Goal: Information Seeking & Learning: Find specific fact

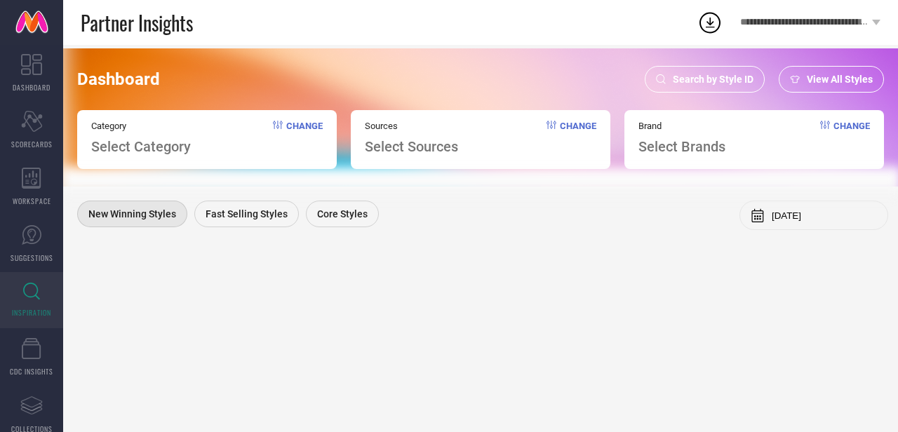
click at [708, 80] on span "Search by Style ID" at bounding box center [713, 79] width 81 height 11
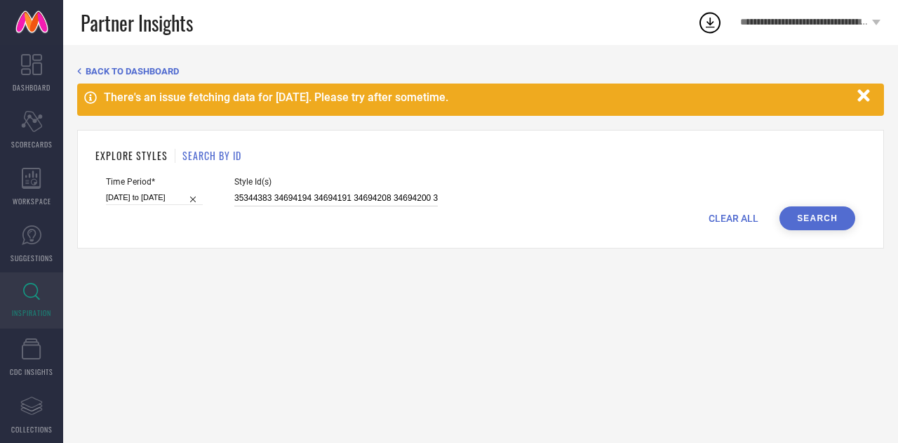
click at [350, 202] on input "35344383 34694194 34694191 34694208 34694200 34694221 35344382 34694218 3469419…" at bounding box center [336, 198] width 204 height 16
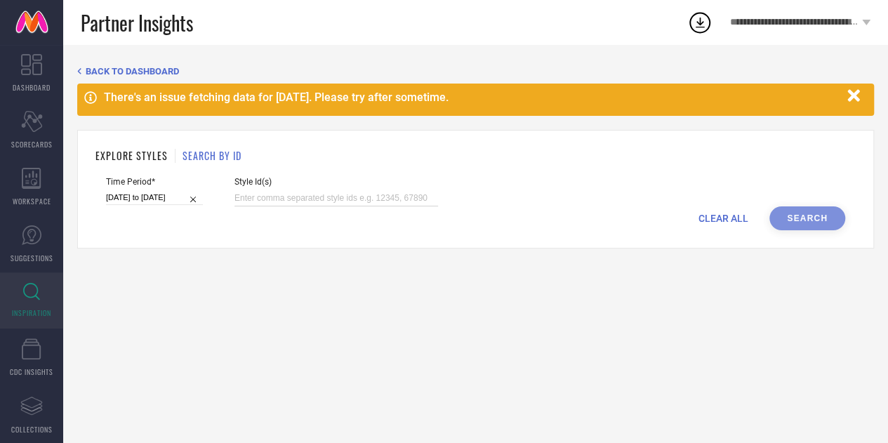
click at [164, 193] on input "[DATE] to [DATE]" at bounding box center [154, 197] width 97 height 15
select select "1"
select select "2025"
select select "2"
select select "2025"
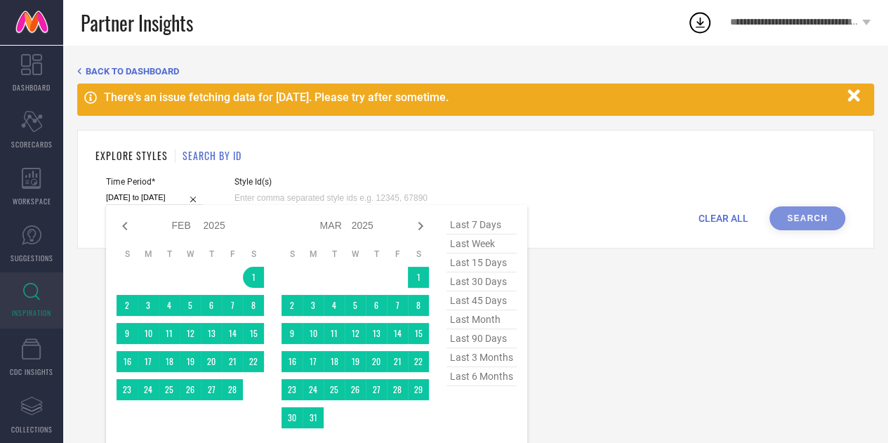
click at [469, 377] on span "last 6 months" at bounding box center [481, 376] width 70 height 19
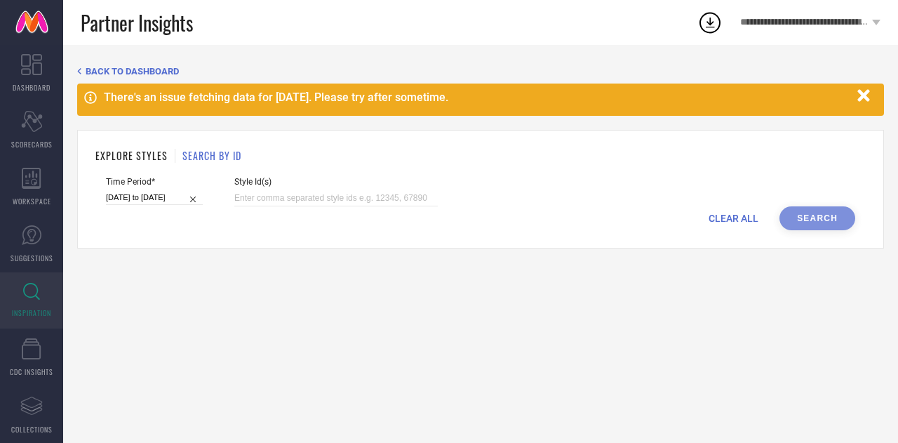
click at [390, 183] on span "Style Id(s)" at bounding box center [336, 182] width 204 height 10
click at [385, 194] on input at bounding box center [336, 198] width 204 height 16
paste input "35166820"
type input "35166820"
click at [813, 231] on div "EXPLORE STYLES SEARCH BY ID Time Period* [DATE] to [DATE] Style Id(s) 35166820 …" at bounding box center [480, 189] width 807 height 119
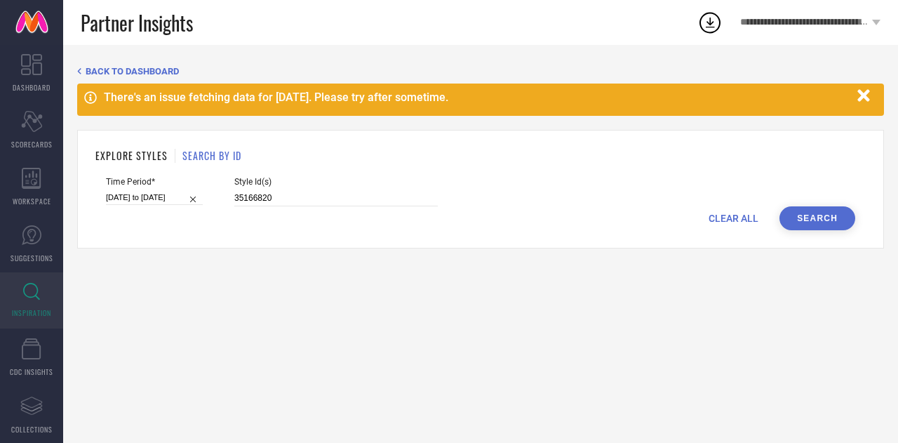
click at [813, 227] on button "Search" at bounding box center [818, 218] width 76 height 24
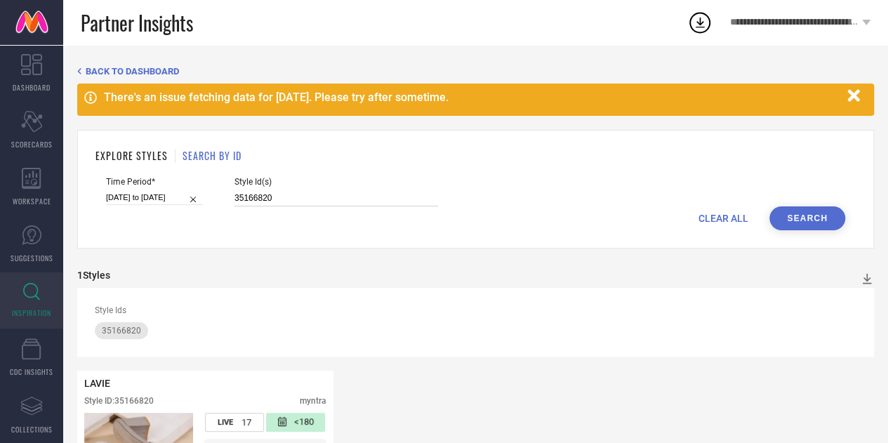
click at [328, 194] on input "35166820" at bounding box center [336, 198] width 204 height 16
paste input "30998585 34671194 34671195 34671202 34671198 34671201 34671203 34671199"
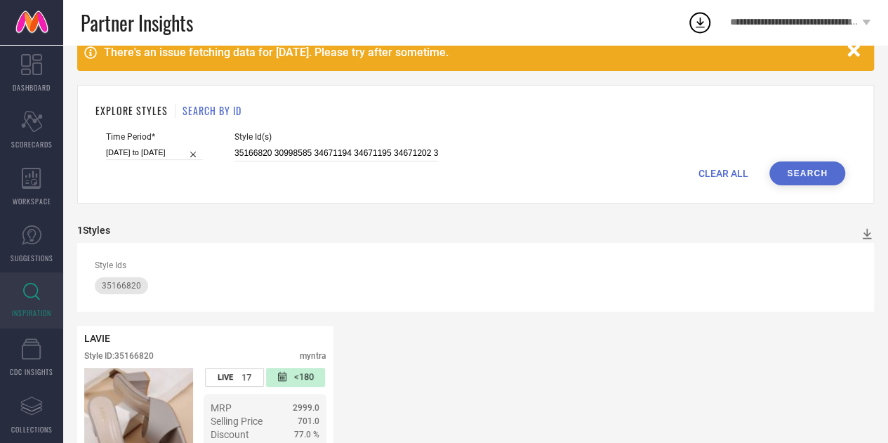
click at [807, 169] on button "Search" at bounding box center [807, 173] width 76 height 24
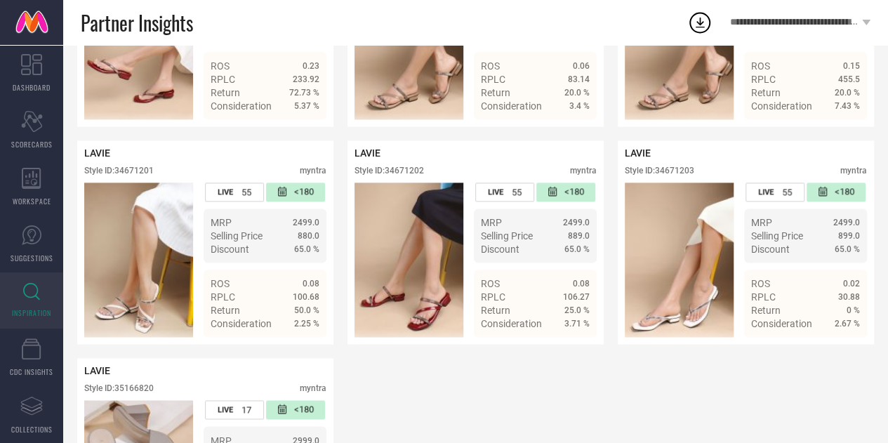
scroll to position [898, 0]
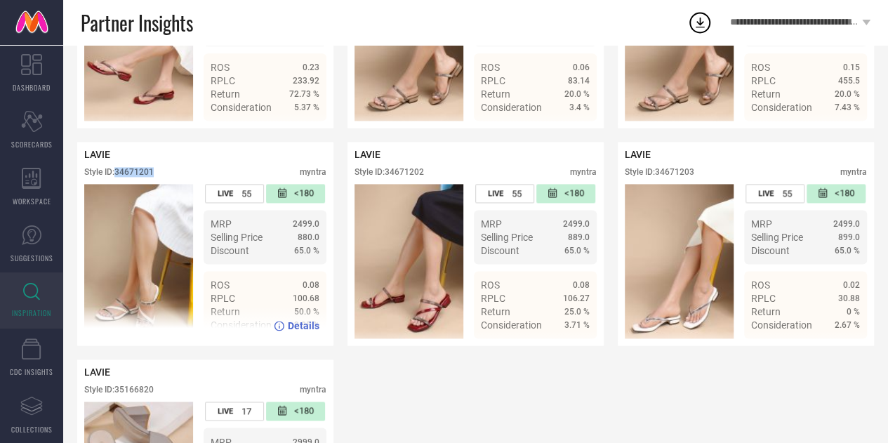
drag, startPoint x: 160, startPoint y: 183, endPoint x: 119, endPoint y: 187, distance: 40.9
click at [119, 184] on div "Style ID: 34671201 myntra" at bounding box center [205, 175] width 242 height 17
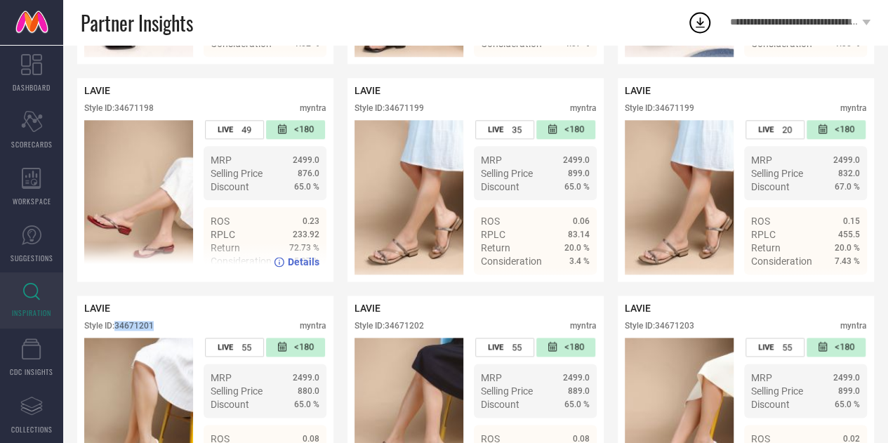
scroll to position [674, 0]
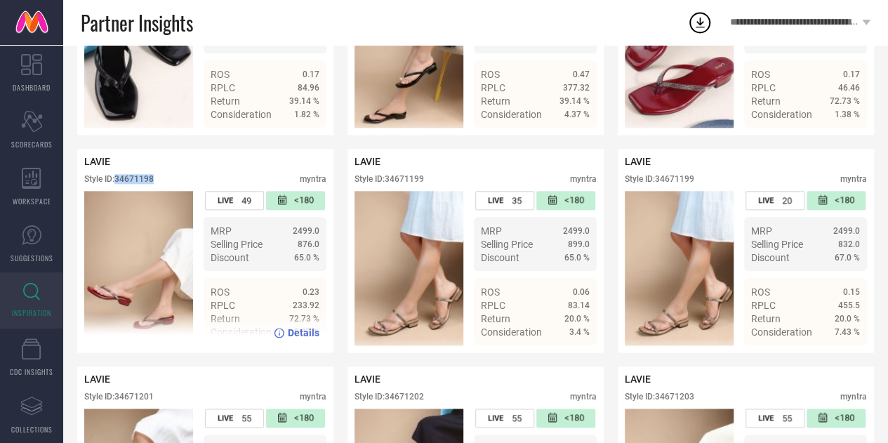
drag, startPoint x: 159, startPoint y: 186, endPoint x: 117, endPoint y: 189, distance: 42.9
click at [117, 189] on div "Style ID: 34671198 myntra" at bounding box center [205, 182] width 242 height 17
copy div "34671198"
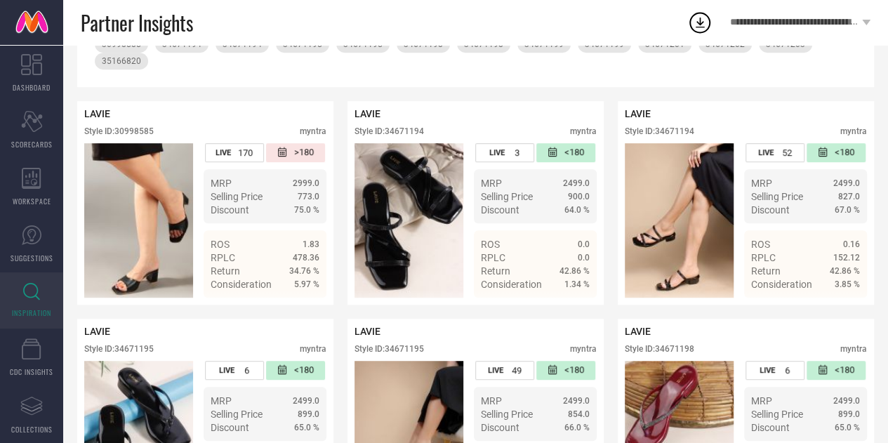
scroll to position [0, 0]
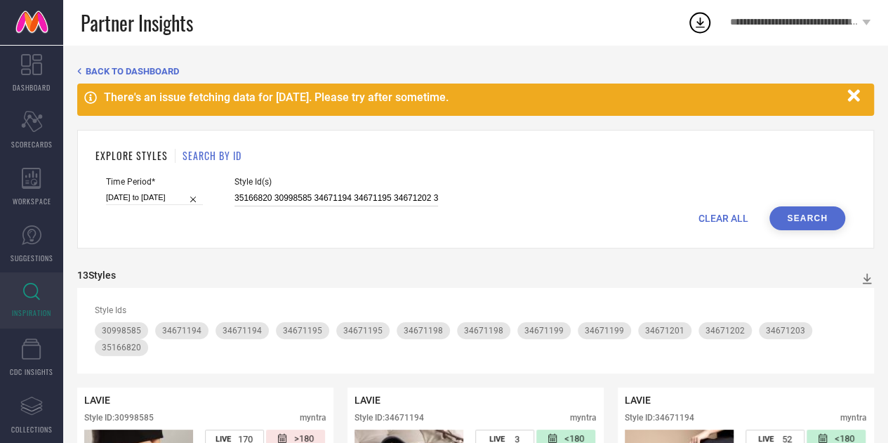
click at [348, 197] on input "35166820 30998585 34671194 34671195 34671202 34671198 34671201 34671203 34671199" at bounding box center [336, 198] width 204 height 16
paste input "4830449 34830451 34830444 34830450 34830453 34830446 34830452"
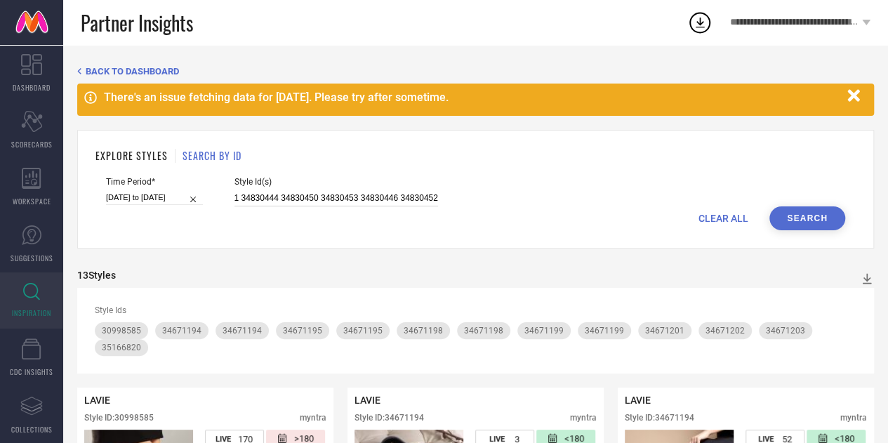
type input "34830449 34830451 34830444 34830450 34830453 34830446 34830452"
click at [788, 216] on button "Search" at bounding box center [807, 218] width 76 height 24
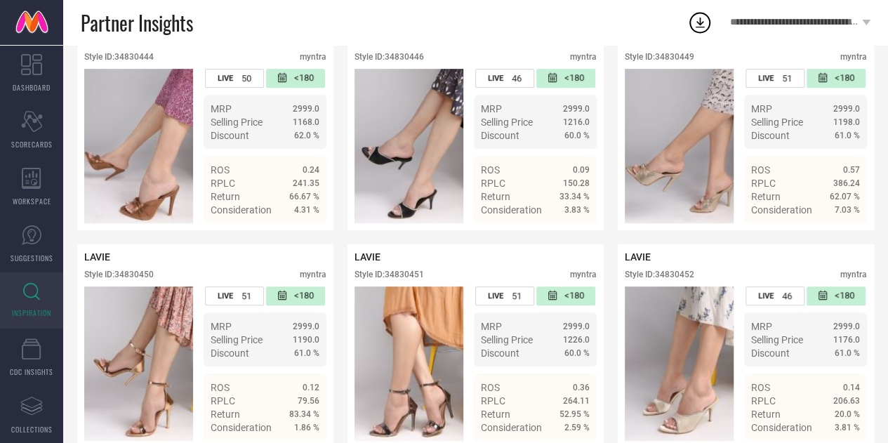
scroll to position [317, 0]
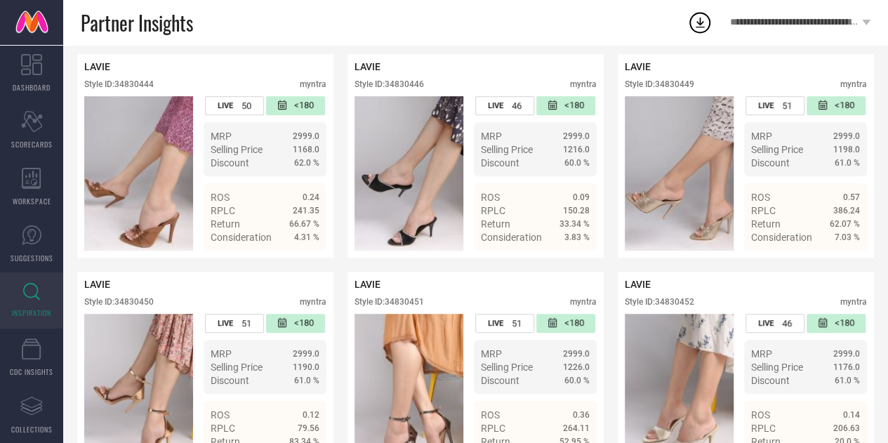
drag, startPoint x: 896, startPoint y: 159, endPoint x: 877, endPoint y: 283, distance: 125.0
click at [877, 283] on div "BACK TO DASHBOARD There's an issue fetching data for [DATE]. Please try after s…" at bounding box center [475, 220] width 825 height 985
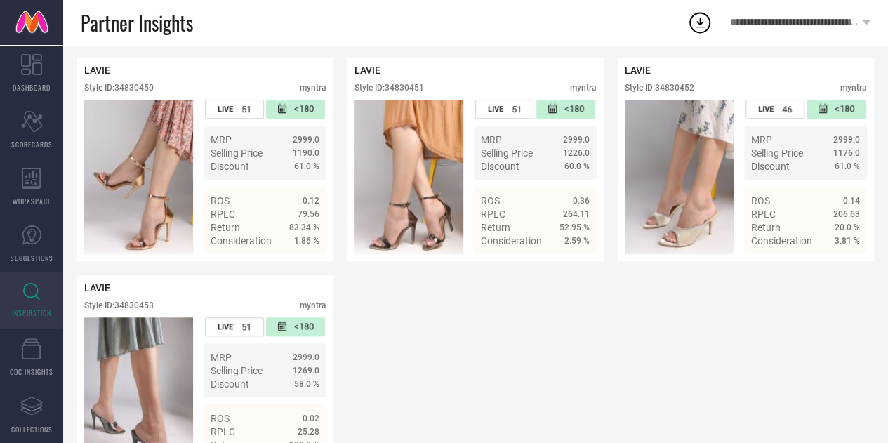
scroll to position [531, 0]
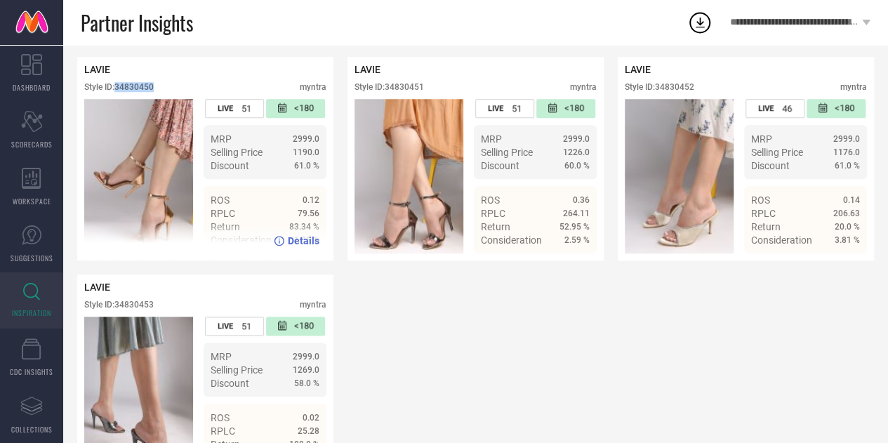
drag, startPoint x: 118, startPoint y: 89, endPoint x: 174, endPoint y: 91, distance: 56.2
click at [174, 91] on div "Style ID: 34830450 myntra" at bounding box center [205, 90] width 242 height 17
copy div "34830450"
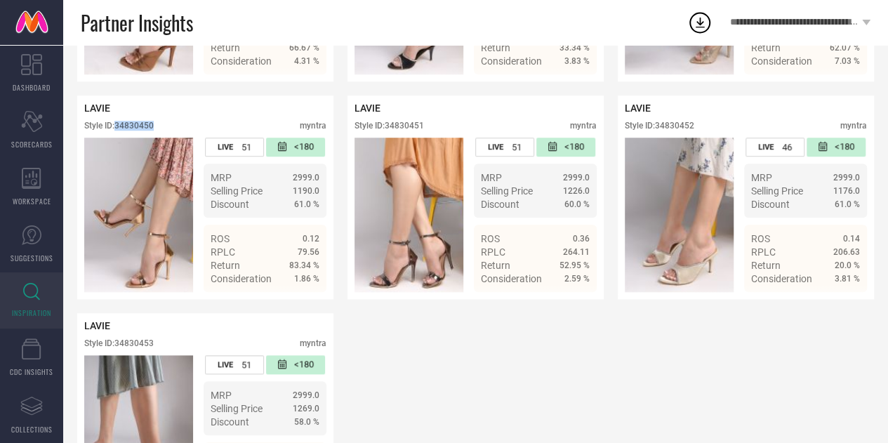
scroll to position [513, 0]
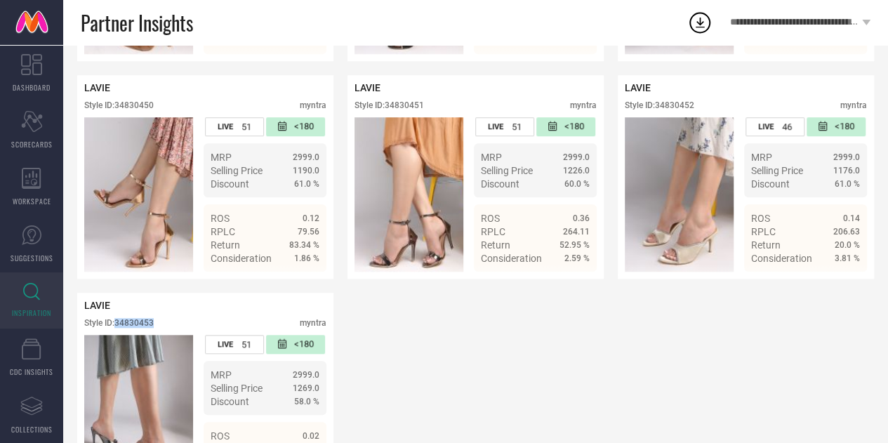
drag, startPoint x: 158, startPoint y: 328, endPoint x: 114, endPoint y: 330, distance: 44.2
click at [114, 330] on div "Style ID: 34830453 myntra" at bounding box center [205, 326] width 242 height 17
copy div "34830453"
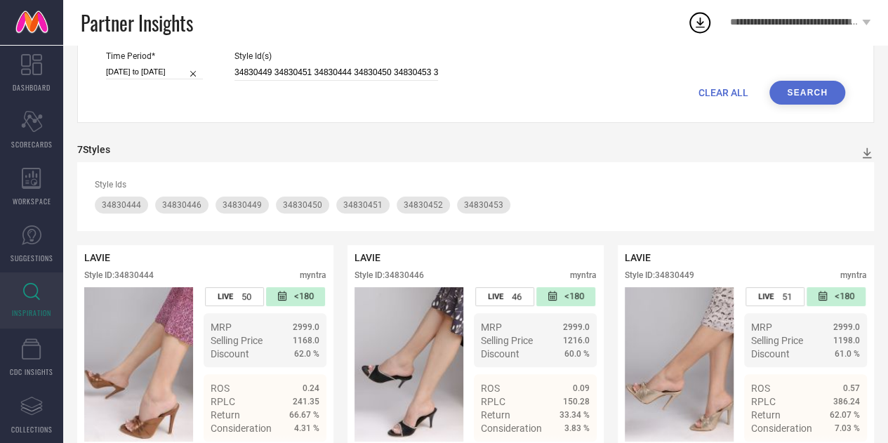
scroll to position [11, 0]
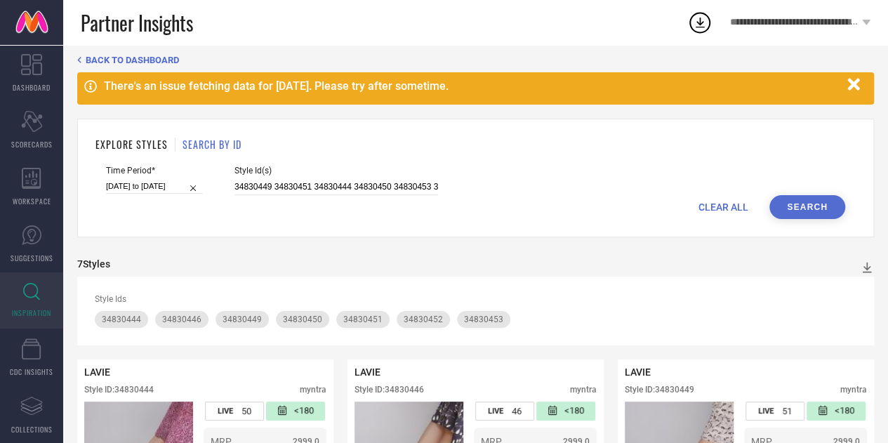
click at [723, 214] on div "CLEAR ALL Search" at bounding box center [475, 207] width 739 height 24
click at [722, 207] on span "CLEAR ALL" at bounding box center [723, 206] width 50 height 11
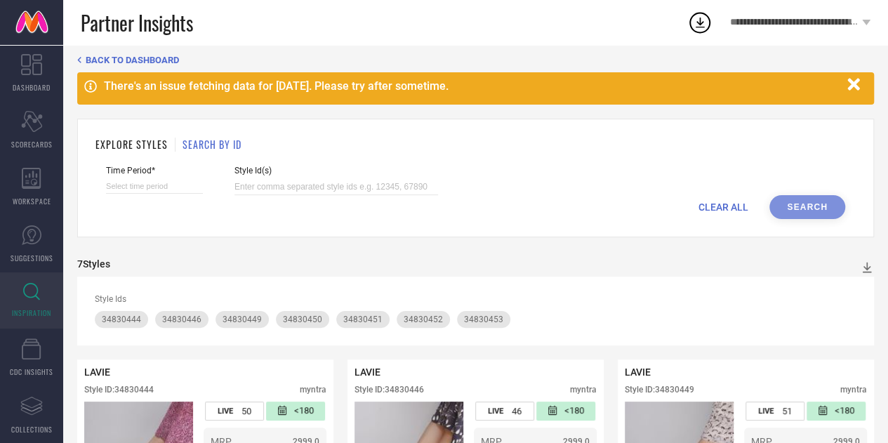
click at [340, 178] on div "Style Id(s)" at bounding box center [336, 180] width 204 height 29
click at [342, 185] on input at bounding box center [336, 187] width 204 height 16
paste input "34671568 34671690 34671556 34671572 34671564 34671570 34830448 34671558 3467156…"
type input "34671568 34671690 34671556 34671572 34671564 34671570 34830448 34671558 3467156…"
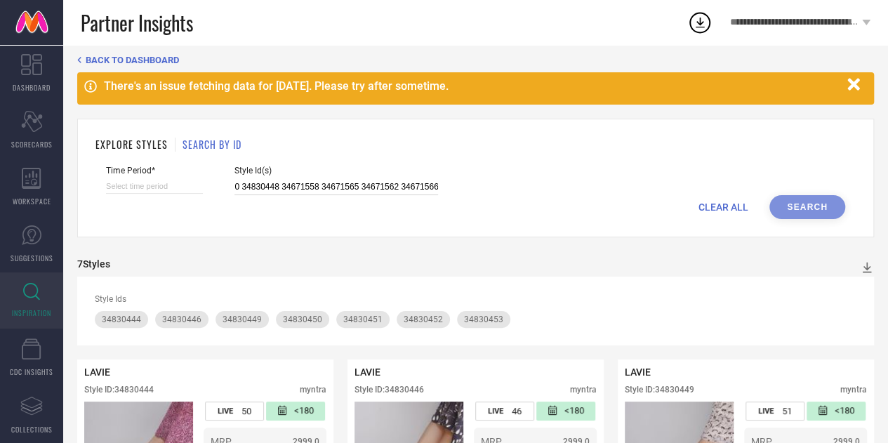
click at [148, 190] on input at bounding box center [154, 186] width 97 height 15
select select "7"
select select "2025"
select select "8"
select select "2025"
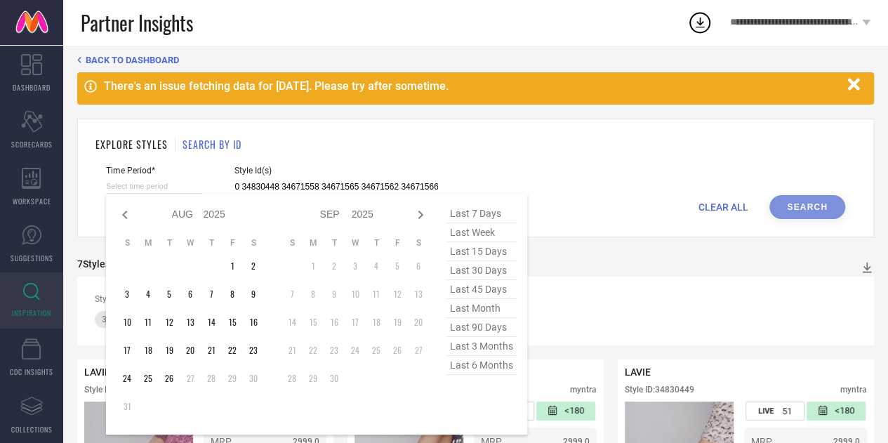
type input "34671568 34671690 34671556 34671572 34671564 34671570 34830448 34671558 3467156…"
click at [480, 344] on span "last 3 months" at bounding box center [481, 346] width 70 height 19
type input "[DATE] to [DATE]"
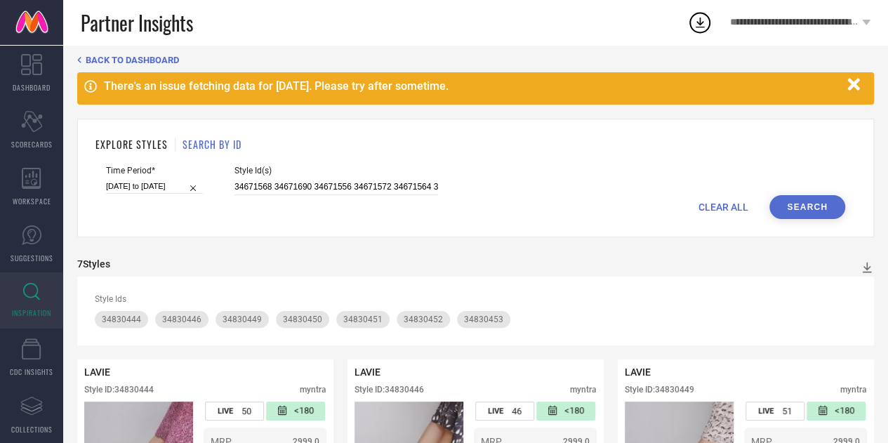
click at [807, 201] on button "Search" at bounding box center [807, 207] width 76 height 24
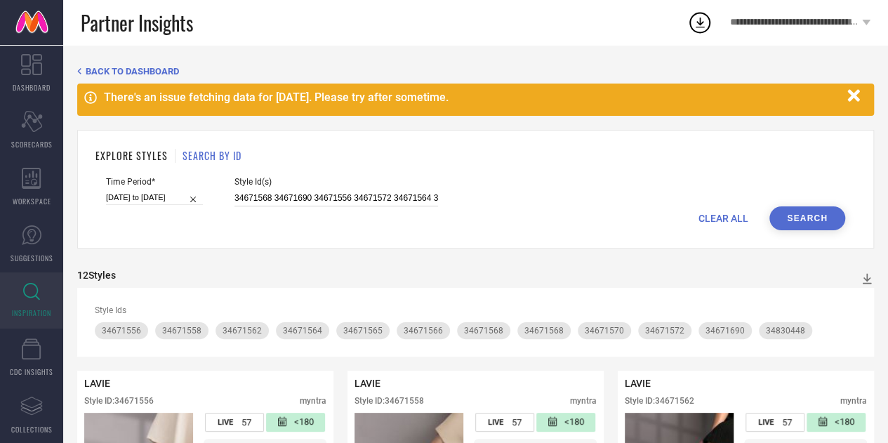
click at [403, 196] on input "34671568 34671690 34671556 34671572 34671564 34671570 34830448 34671558 3467156…" at bounding box center [336, 198] width 204 height 16
paste input "35523058 35523054 35523068 35523059 35523062 35523057 35523056 35523070 3552306…"
type input "35523058 35523054 35523068 35523059 35523062 35523057 35523056 35523070 3552306…"
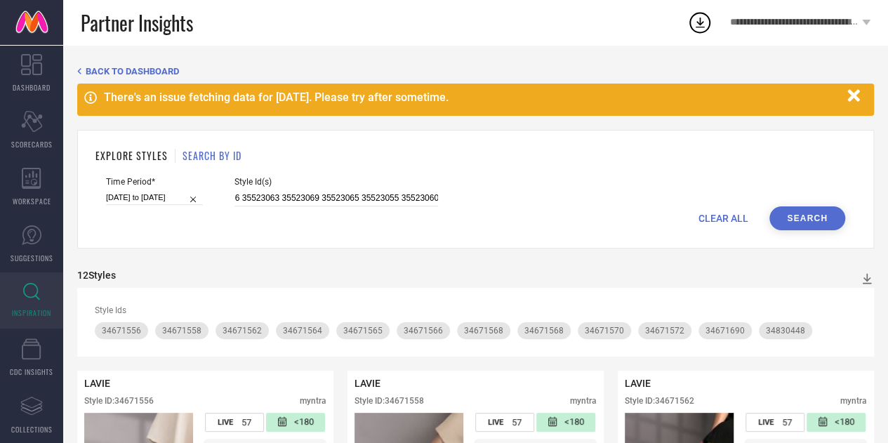
scroll to position [0, 0]
click at [812, 226] on button "Search" at bounding box center [807, 218] width 76 height 24
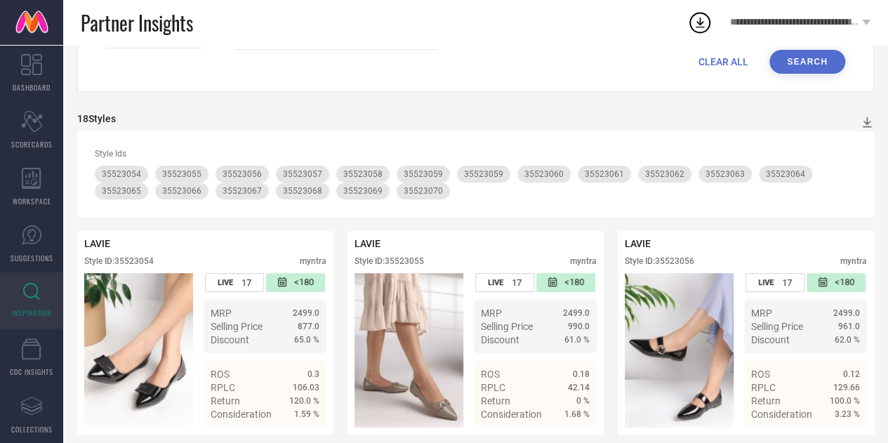
scroll to position [149, 0]
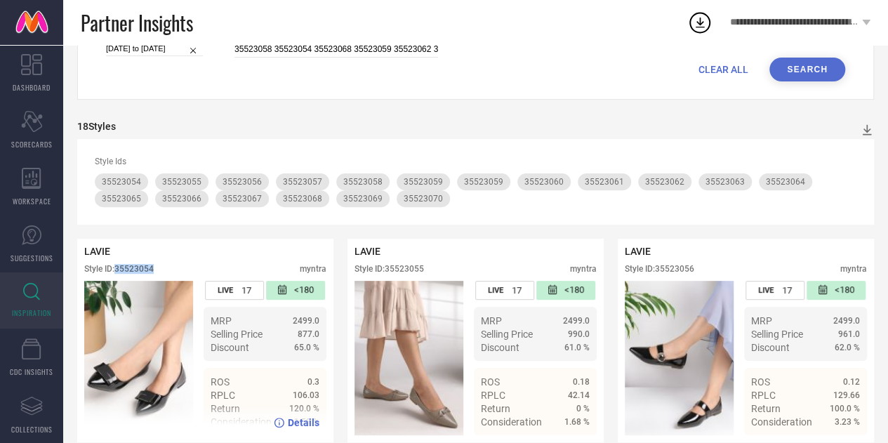
drag, startPoint x: 163, startPoint y: 272, endPoint x: 118, endPoint y: 270, distance: 44.9
click at [118, 270] on div "Style ID: 35523054 myntra" at bounding box center [205, 272] width 242 height 17
copy div "35523054"
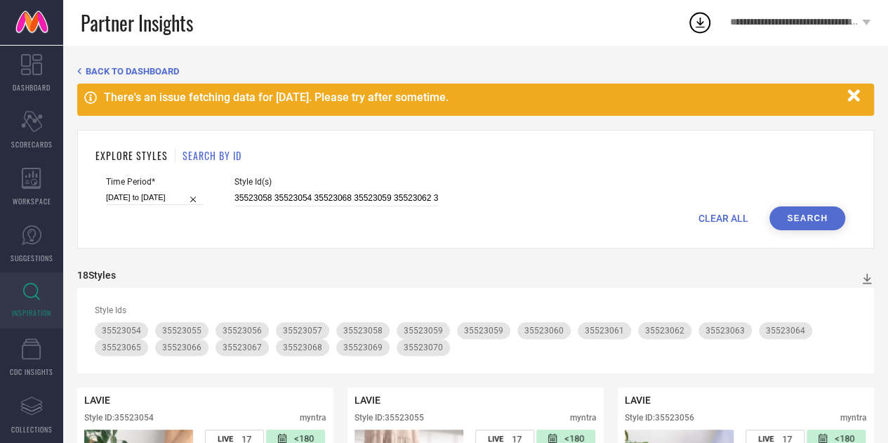
click at [351, 190] on div "Style Id(s) 35523058 35523054 35523068 35523059 35523062 35523057 35523056 3552…" at bounding box center [336, 191] width 204 height 29
click at [352, 194] on input "35523058 35523054 35523068 35523059 35523062 35523057 35523056 35523070 3552306…" at bounding box center [336, 198] width 204 height 16
paste input "31354966 31354973 31099968 31099981 31355232 31355236 31354974 31355208 3135496…"
type input "31354966 31354973 31099968 31099981 31355232 31355236 31354974 31355208 3135496…"
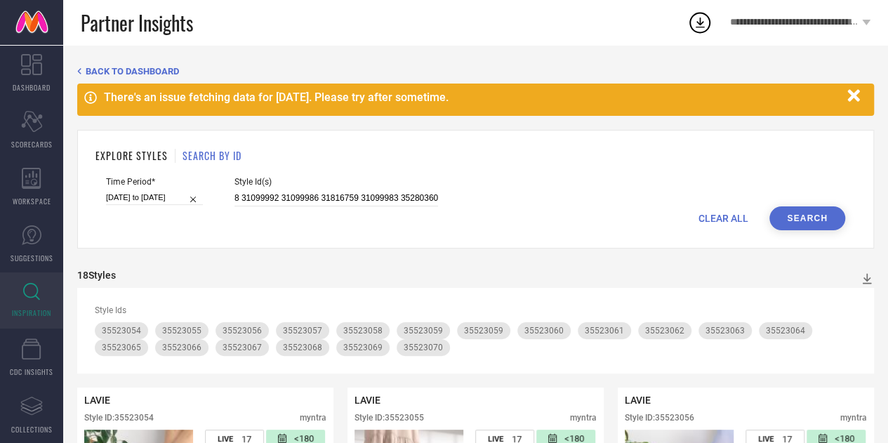
scroll to position [0, 0]
click at [795, 213] on button "Search" at bounding box center [807, 218] width 76 height 24
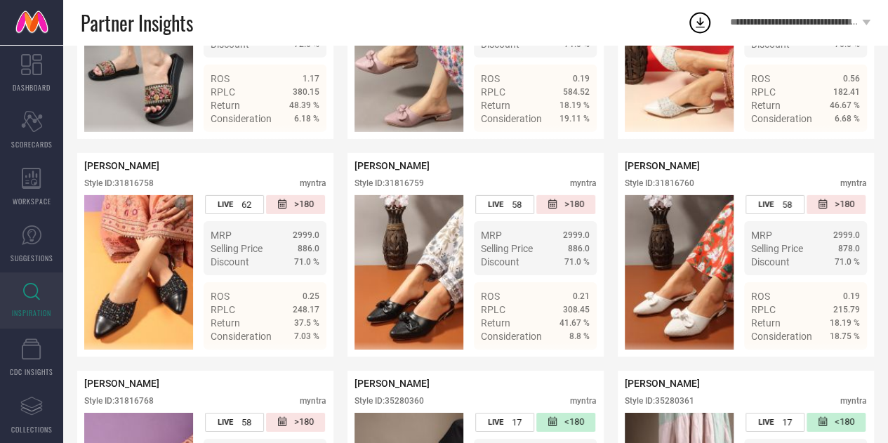
scroll to position [2395, 0]
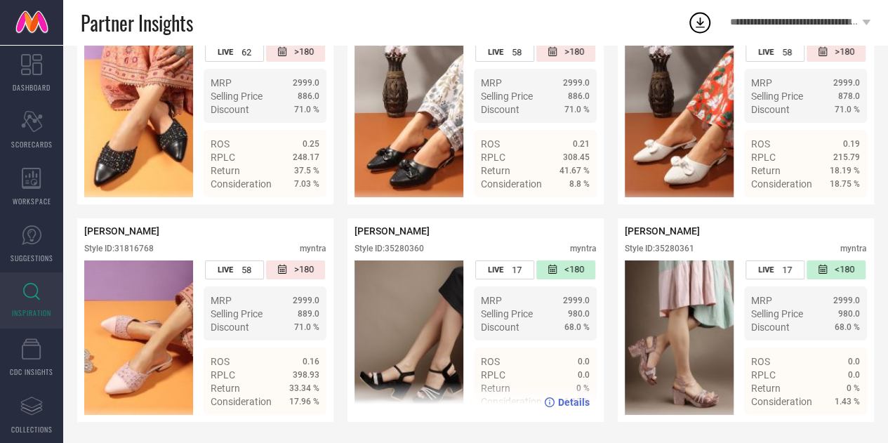
drag, startPoint x: 428, startPoint y: 244, endPoint x: 386, endPoint y: 237, distance: 42.8
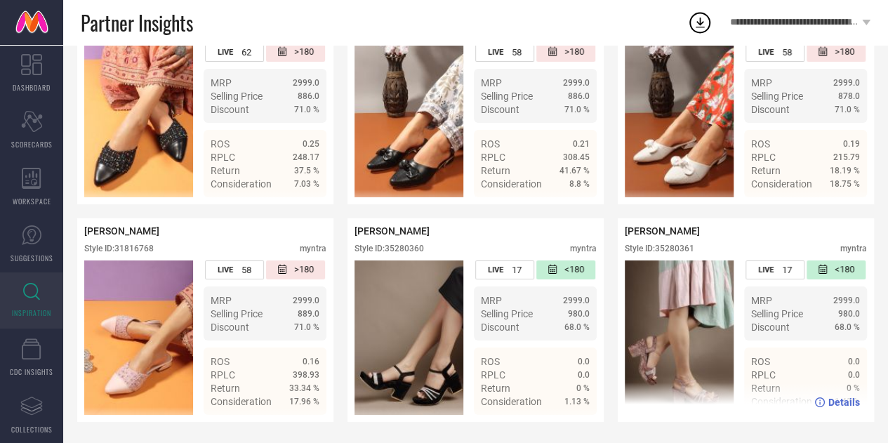
drag, startPoint x: 386, startPoint y: 237, endPoint x: 663, endPoint y: 302, distance: 284.8
click at [663, 302] on img at bounding box center [679, 337] width 109 height 154
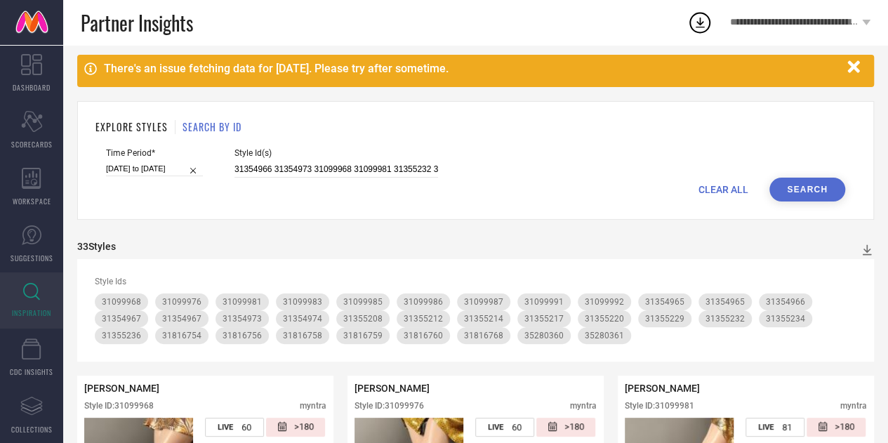
scroll to position [0, 0]
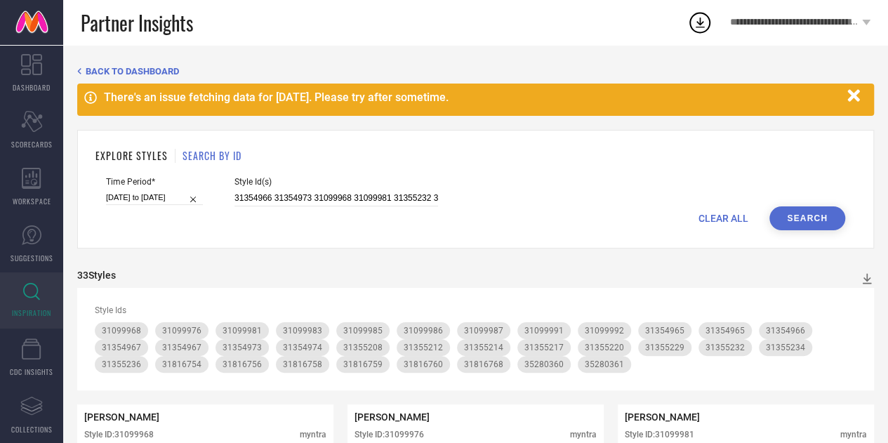
click at [729, 218] on span "CLEAR ALL" at bounding box center [723, 218] width 50 height 11
click at [369, 197] on input at bounding box center [336, 198] width 204 height 16
paste input "34190637 34190630 35285894 34516978 34190632 34516979 34190635 34190631 3419063…"
type input "34190637 34190630 35285894 34516978 34190632 34516979 34190635 34190631 3419063…"
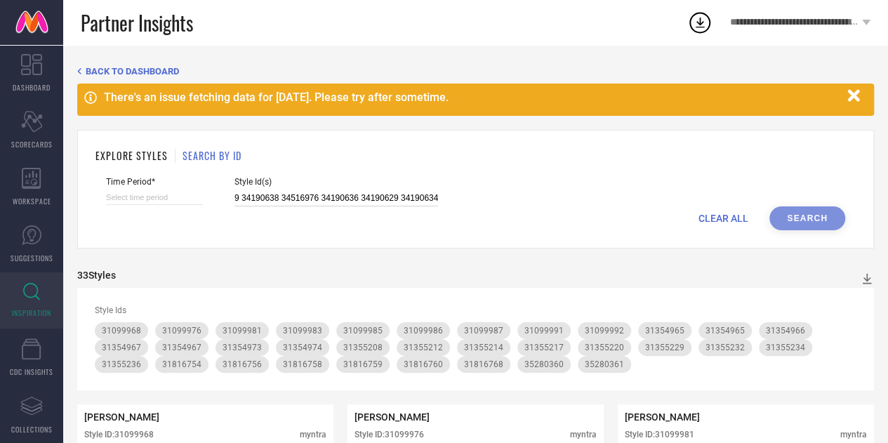
select select "7"
select select "2025"
select select "8"
select select "2025"
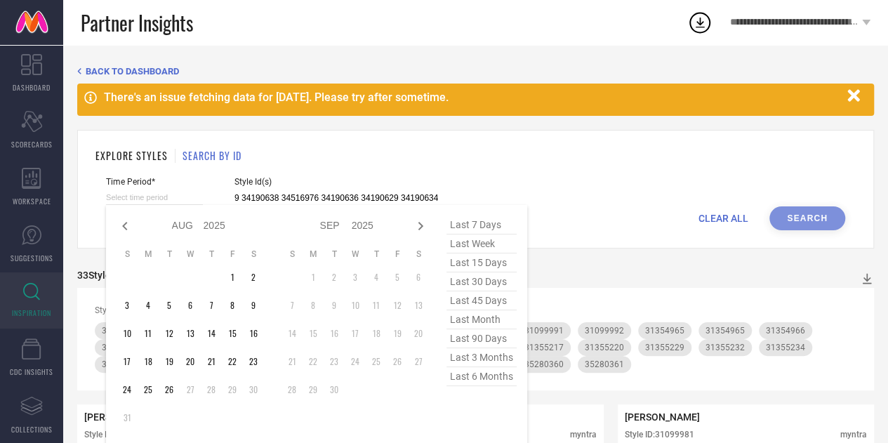
click at [178, 196] on input at bounding box center [154, 197] width 97 height 15
type input "34190637 34190630 35285894 34516978 34190632 34516979 34190635 34190631 3419063…"
click at [484, 358] on span "last 3 months" at bounding box center [481, 357] width 70 height 19
type input "[DATE] to [DATE]"
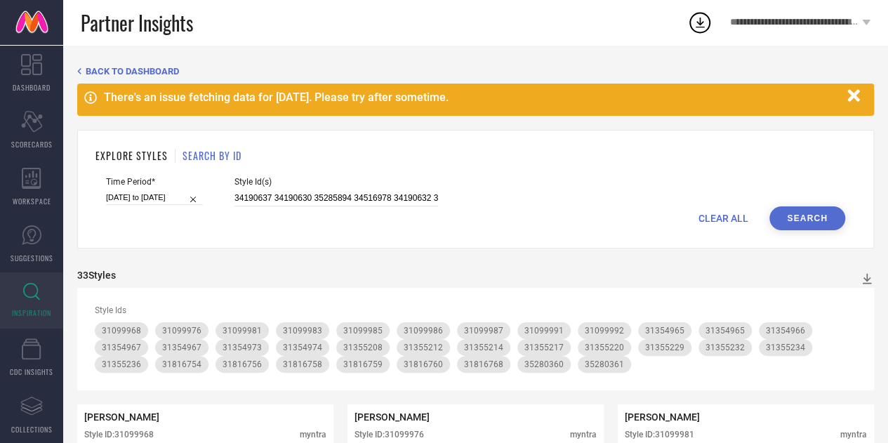
click at [811, 224] on button "Search" at bounding box center [807, 218] width 76 height 24
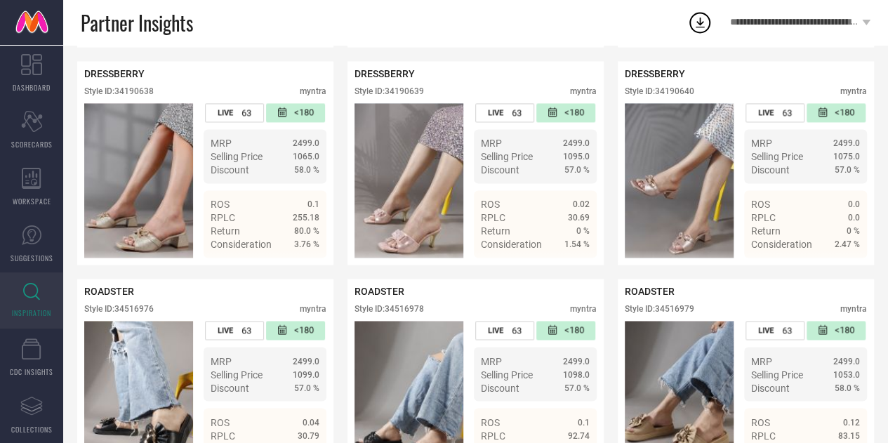
scroll to position [983, 0]
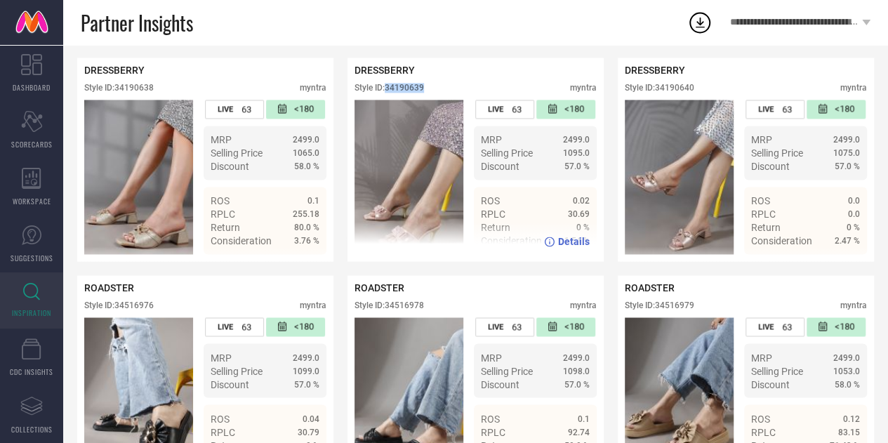
drag, startPoint x: 427, startPoint y: 103, endPoint x: 386, endPoint y: 106, distance: 41.5
click at [386, 100] on div "Style ID: 34190639 myntra" at bounding box center [475, 91] width 242 height 17
copy div "34190639"
